Goal: Check status: Check status

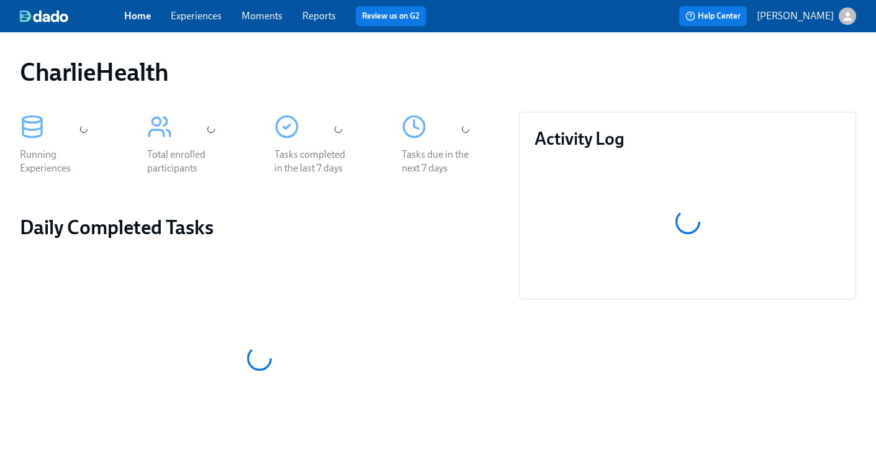
click at [199, 12] on link "Experiences" at bounding box center [196, 16] width 51 height 12
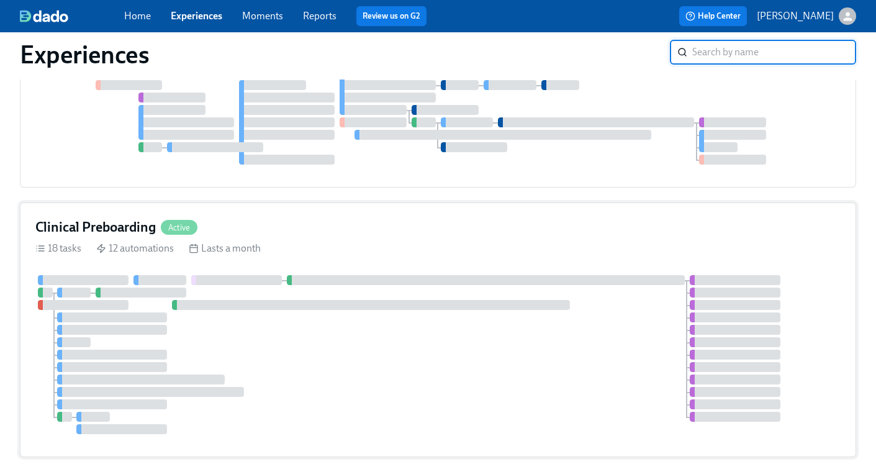
scroll to position [17, 0]
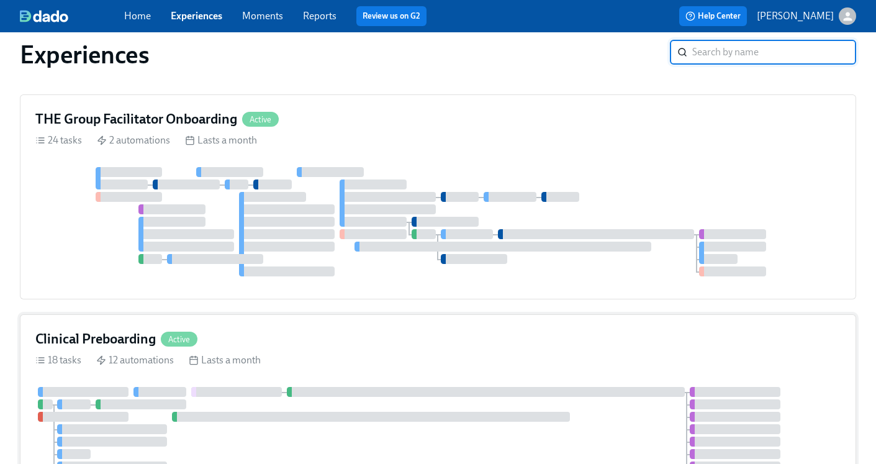
click at [99, 340] on h4 "Clinical Preboarding" at bounding box center [95, 339] width 120 height 19
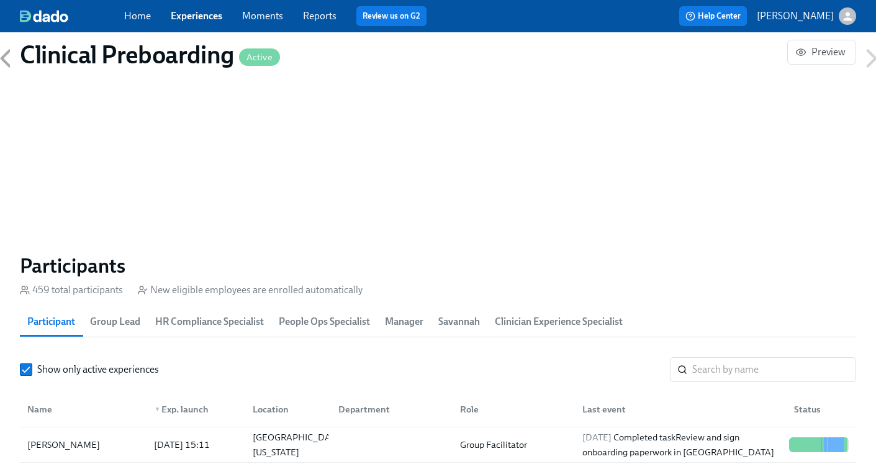
scroll to position [1214, 0]
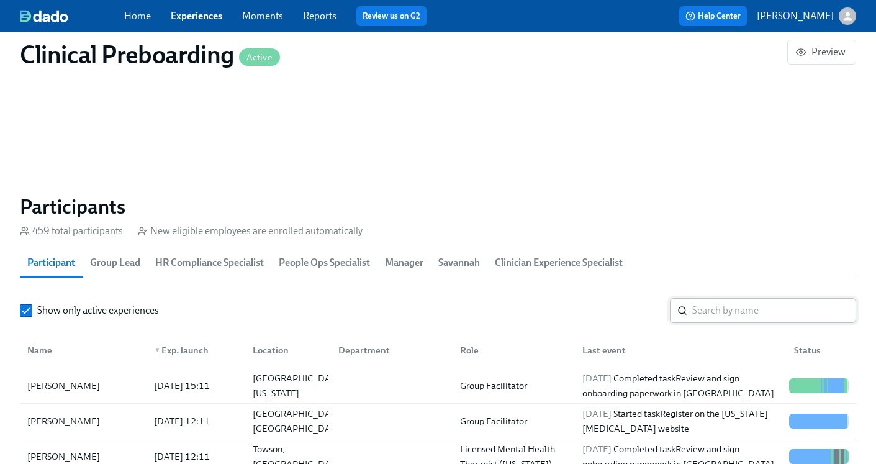
click at [714, 311] on input "search" at bounding box center [774, 310] width 164 height 25
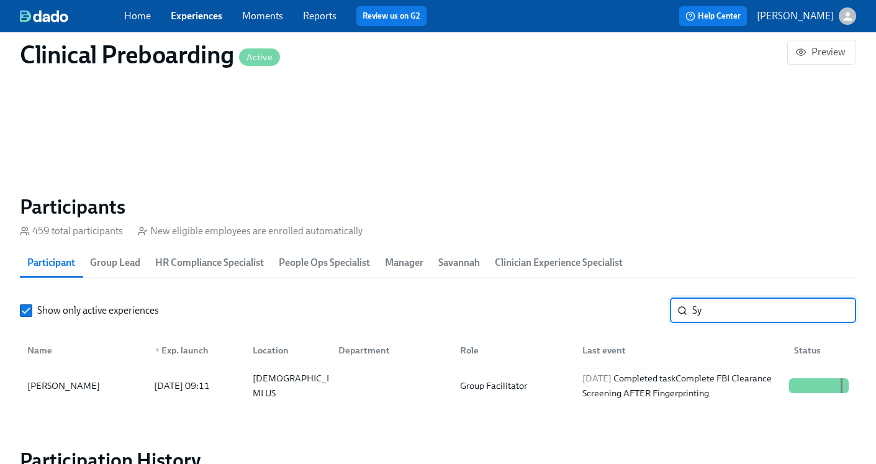
type input "S"
type input "Natalie white"
click at [643, 374] on div "Natalie White 2025/09/23 09:11 Brooklyn NY US Group Facilitator 2025/10/06 Comp…" at bounding box center [438, 385] width 837 height 35
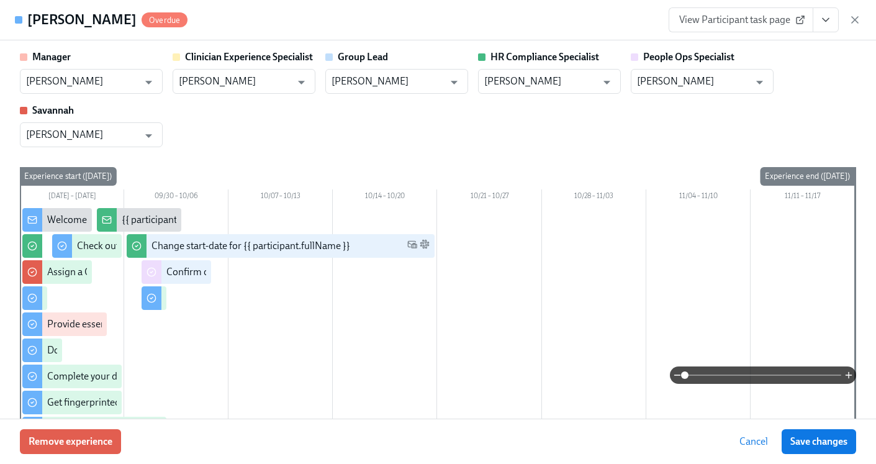
click at [826, 21] on icon "View task page" at bounding box center [826, 20] width 6 height 3
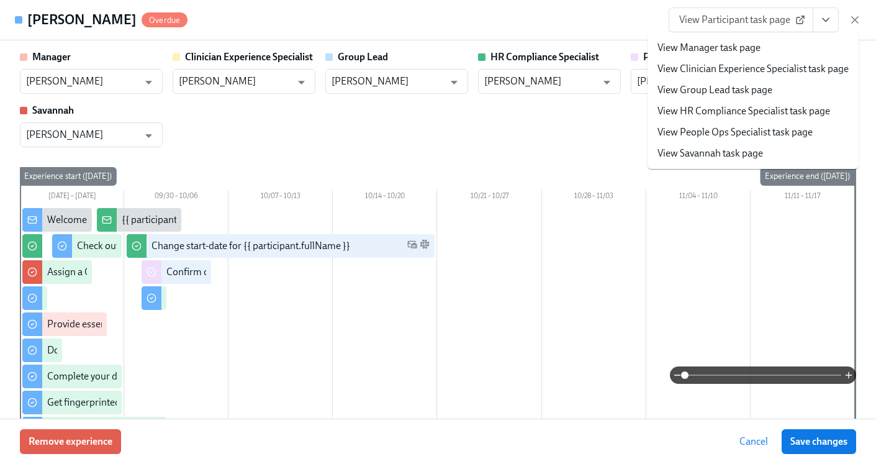
click at [742, 111] on link "View HR Compliance Specialist task page" at bounding box center [744, 111] width 173 height 14
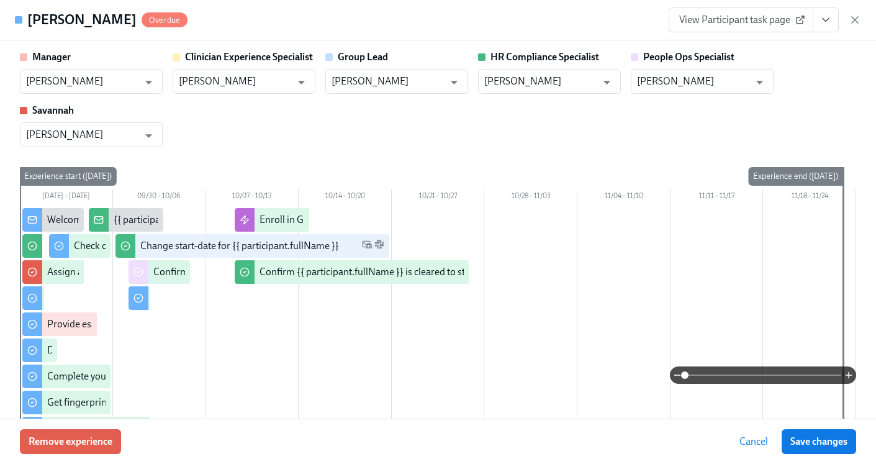
scroll to position [0, 15246]
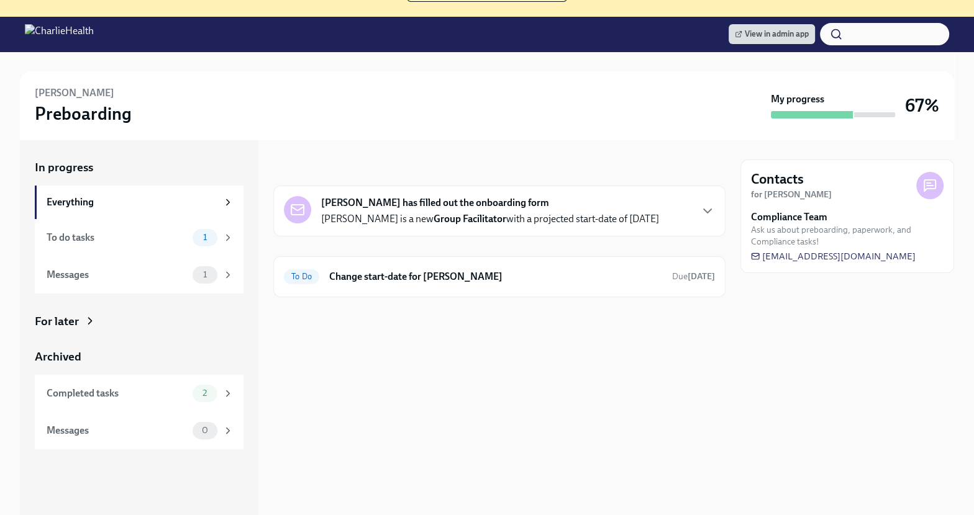
scroll to position [138, 0]
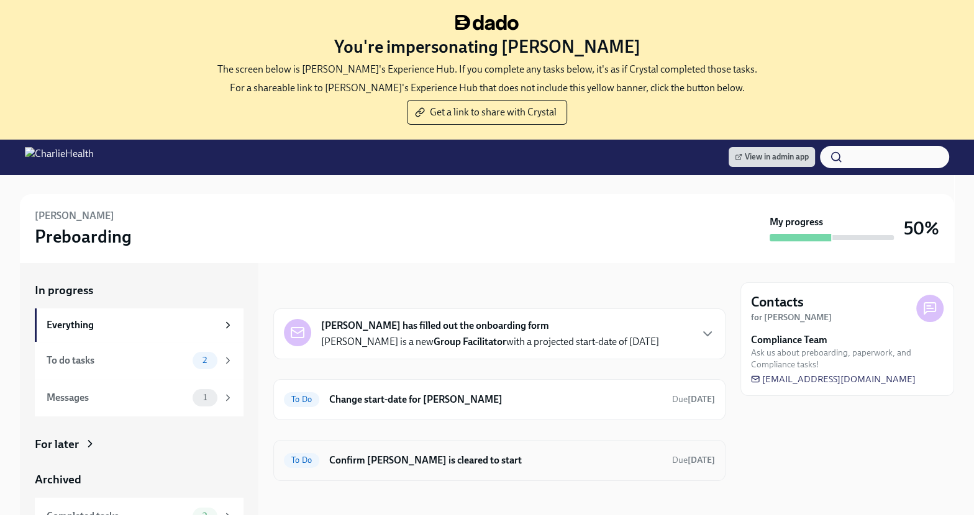
click at [503, 461] on h6 "Confirm [PERSON_NAME] is cleared to start" at bounding box center [495, 461] width 333 height 14
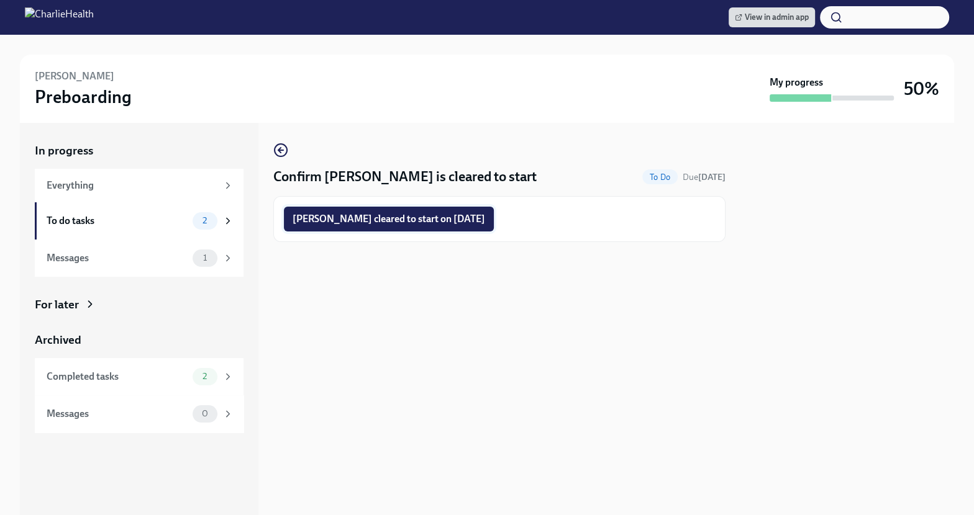
click at [458, 215] on span "[PERSON_NAME] cleared to start on [DATE]" at bounding box center [389, 219] width 193 height 12
